Goal: Information Seeking & Learning: Learn about a topic

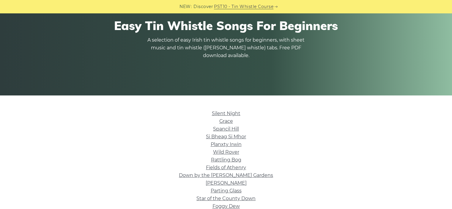
scroll to position [72, 0]
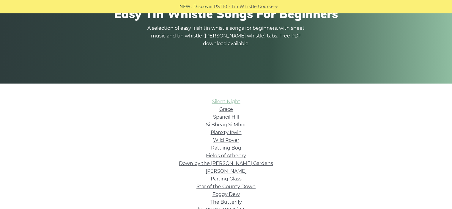
click at [225, 100] on link "Silent Night" at bounding box center [226, 102] width 29 height 6
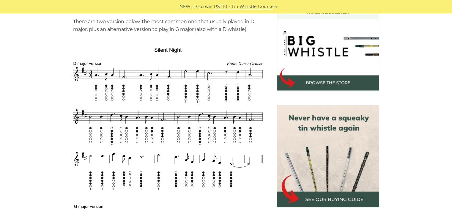
scroll to position [179, 0]
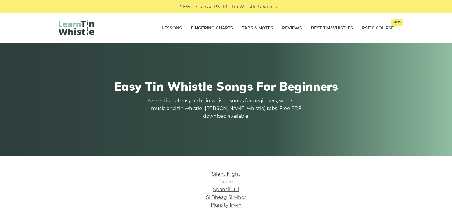
click at [228, 181] on link "Grace" at bounding box center [226, 182] width 14 height 6
